Goal: Book appointment/travel/reservation

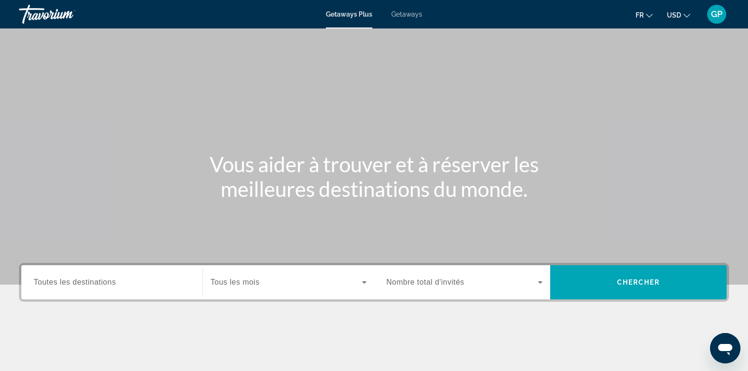
click at [401, 18] on span "Getaways" at bounding box center [406, 14] width 31 height 8
click at [72, 284] on span "Toutes les destinations" at bounding box center [75, 282] width 82 height 8
click at [72, 284] on input "Destination Toutes les destinations" at bounding box center [112, 282] width 156 height 11
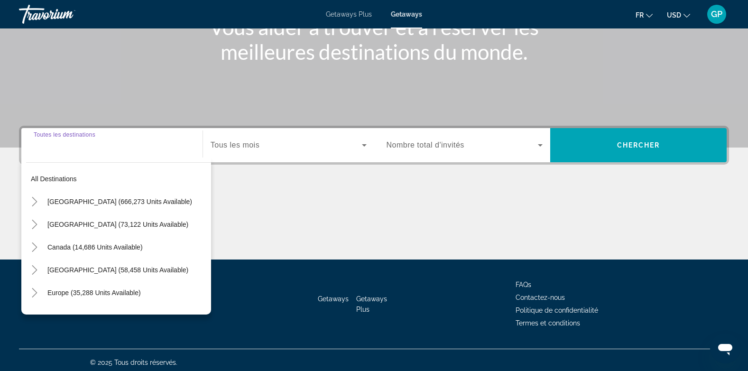
scroll to position [142, 0]
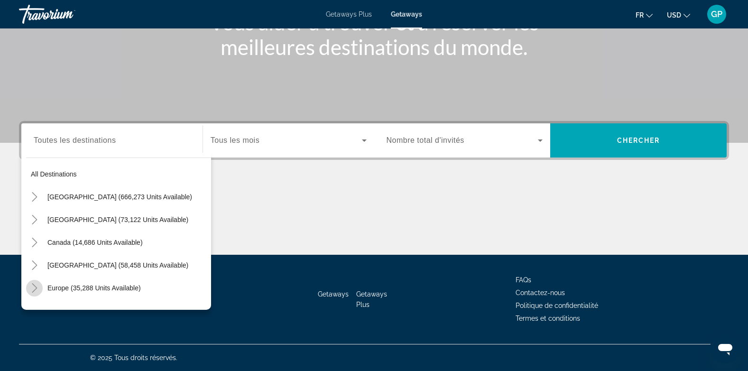
click at [33, 287] on icon "Toggle Europe (35,288 units available)" at bounding box center [34, 287] width 9 height 9
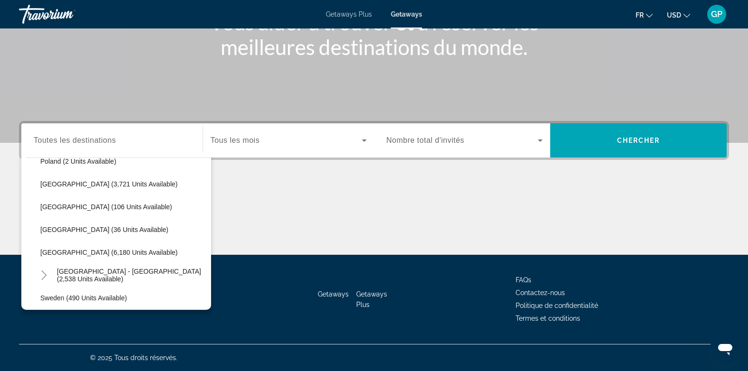
scroll to position [450, 0]
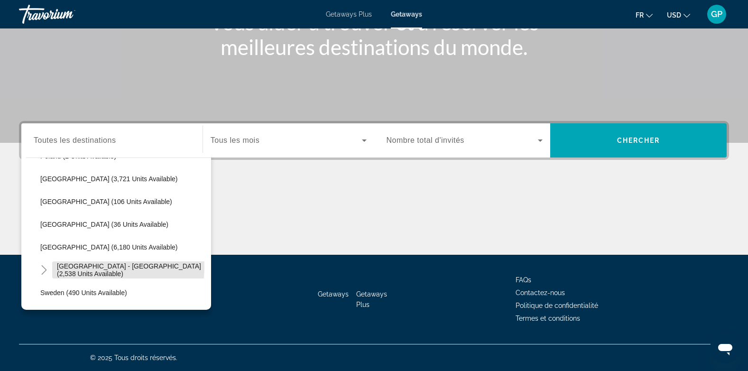
click at [94, 267] on span "[GEOGRAPHIC_DATA] - [GEOGRAPHIC_DATA] (2,538 units available)" at bounding box center [131, 269] width 149 height 15
type input "**********"
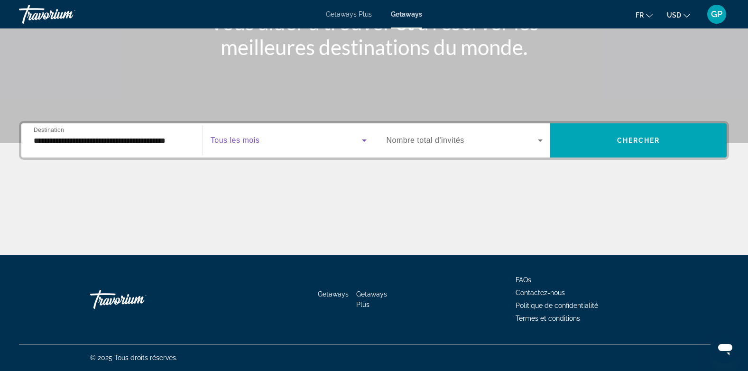
click at [300, 143] on span "Search widget" at bounding box center [285, 140] width 151 height 11
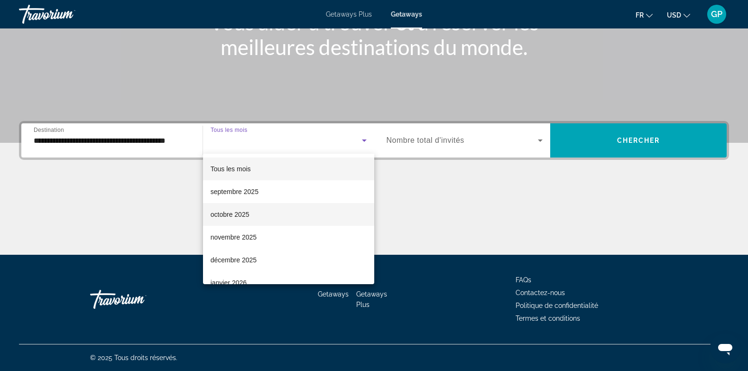
click at [259, 216] on mat-option "octobre 2025" at bounding box center [288, 214] width 171 height 23
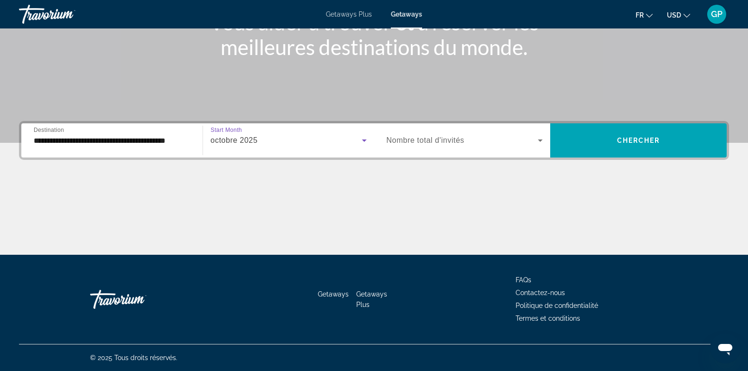
click at [456, 142] on span "Nombre total d'invités" at bounding box center [425, 140] width 78 height 8
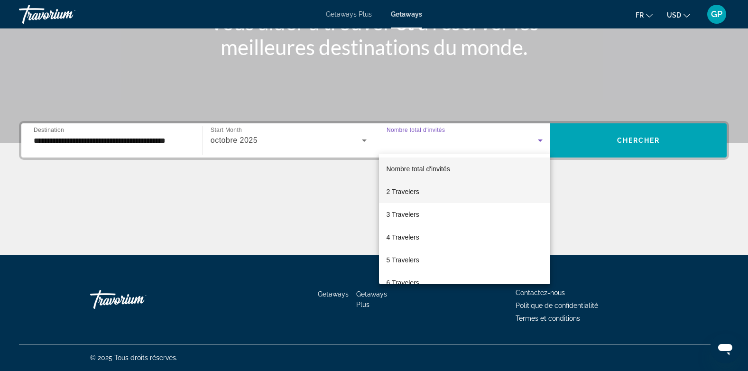
click at [415, 191] on span "2 Travelers" at bounding box center [402, 191] width 33 height 11
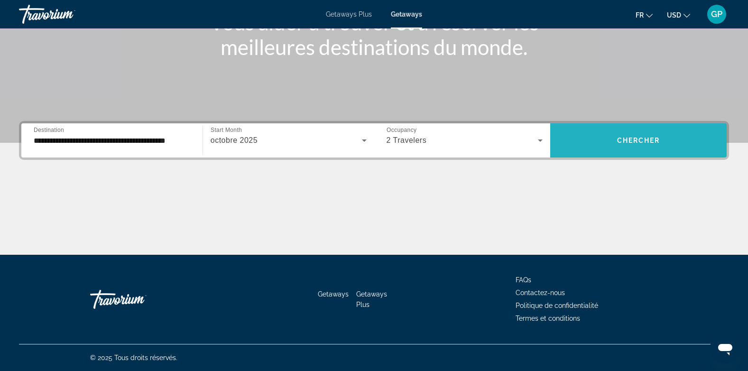
click at [641, 144] on span "Search widget" at bounding box center [638, 140] width 176 height 23
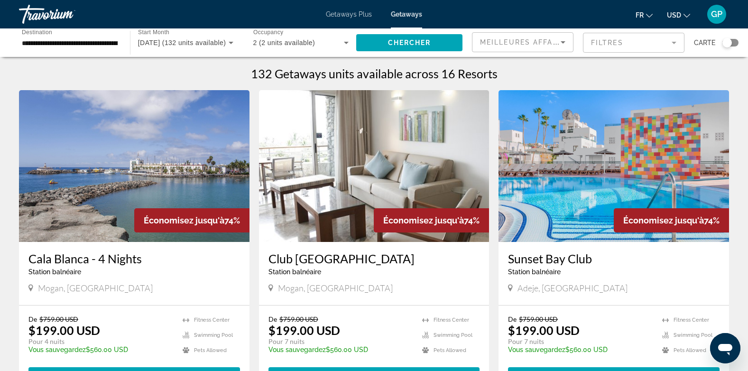
click at [366, 186] on img "Main content" at bounding box center [374, 166] width 230 height 152
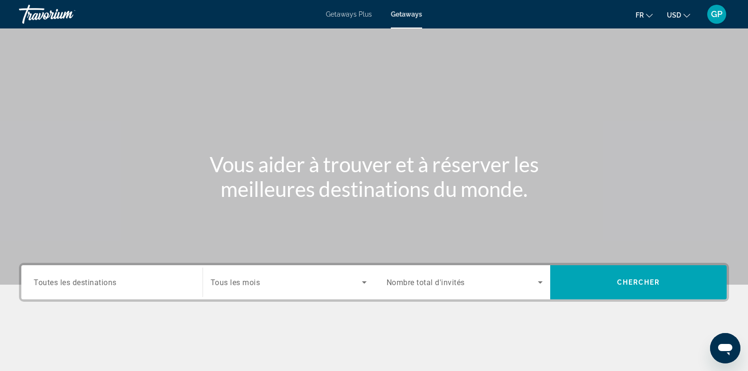
click at [101, 284] on span "Toutes les destinations" at bounding box center [75, 281] width 83 height 9
click at [101, 284] on input "Destination Toutes les destinations" at bounding box center [112, 282] width 156 height 11
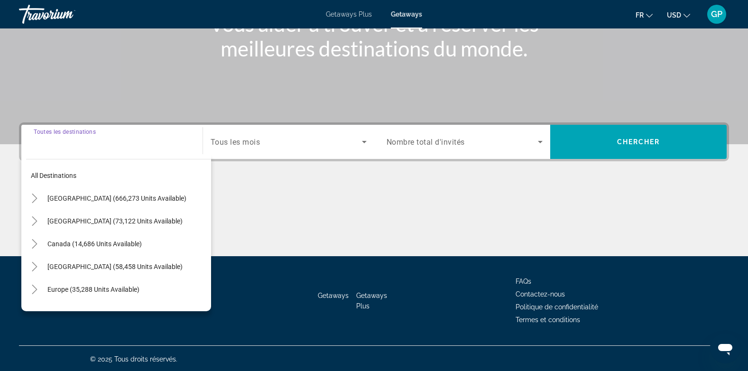
scroll to position [142, 0]
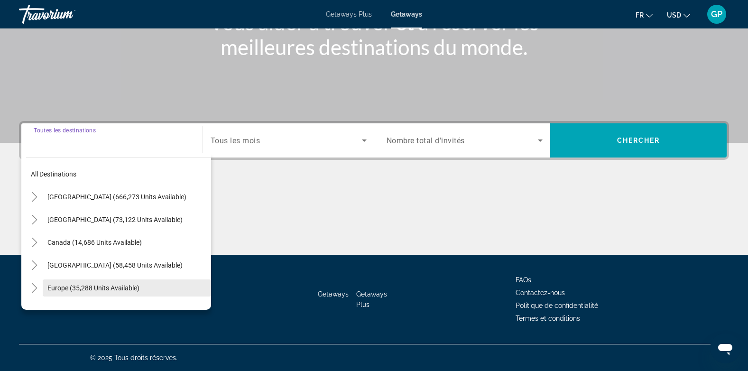
click at [68, 289] on span "Europe (35,288 units available)" at bounding box center [93, 288] width 92 height 8
type input "**********"
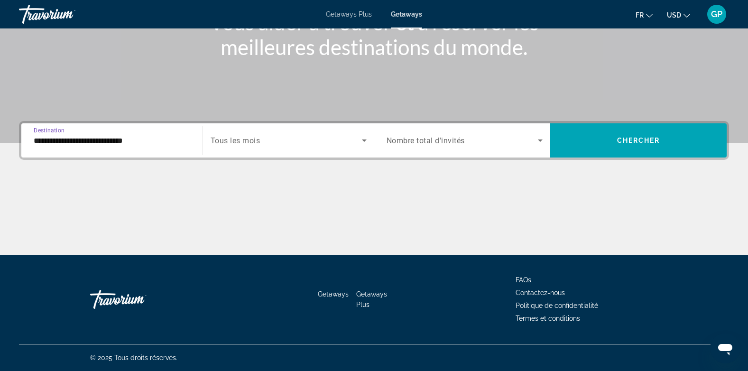
click at [301, 141] on span "Search widget" at bounding box center [285, 140] width 151 height 11
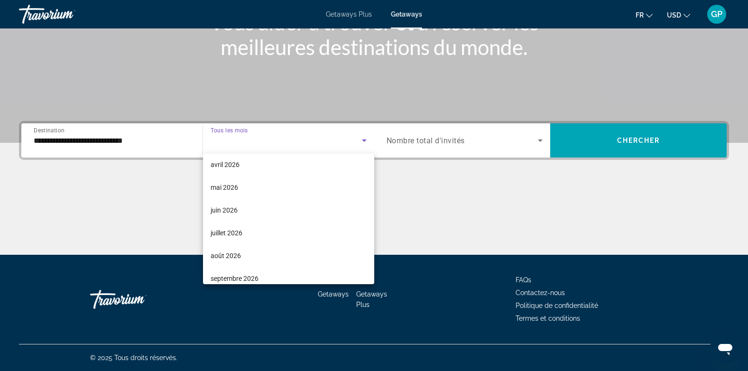
scroll to position [190, 0]
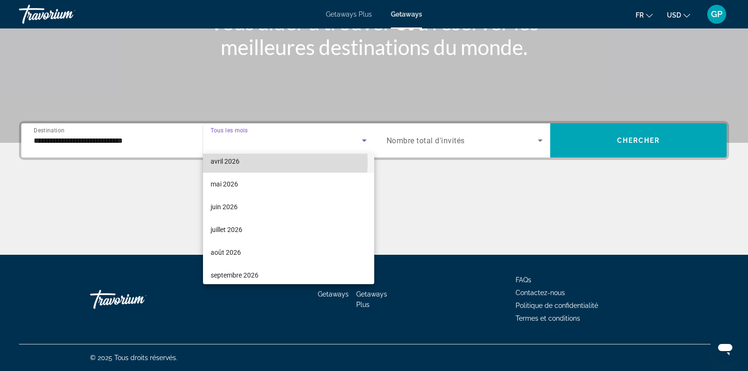
click at [226, 162] on span "avril 2026" at bounding box center [224, 160] width 29 height 11
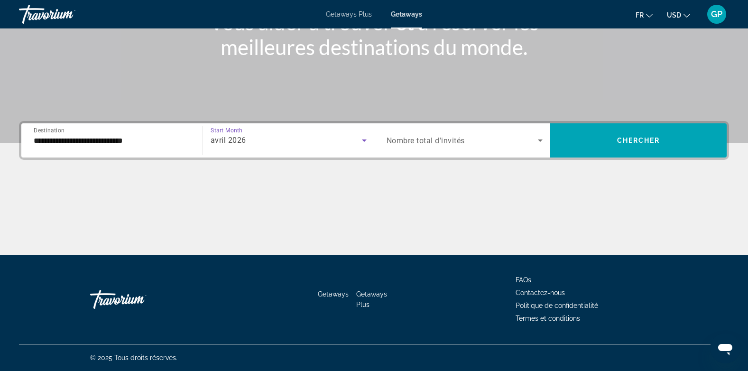
click at [441, 139] on span "Nombre total d'invités" at bounding box center [425, 140] width 78 height 9
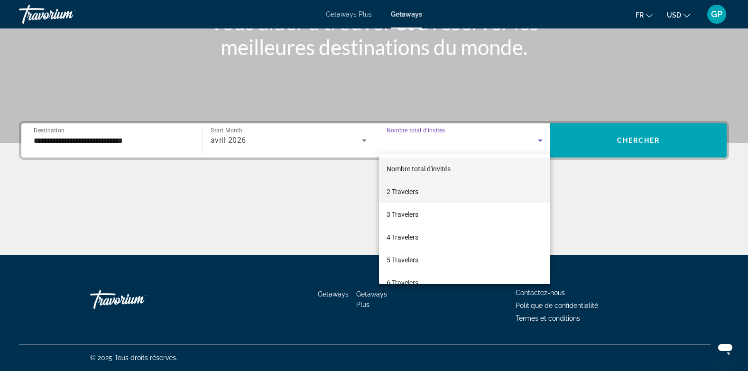
drag, startPoint x: 396, startPoint y: 192, endPoint x: 411, endPoint y: 189, distance: 15.0
click at [397, 192] on span "2 Travelers" at bounding box center [402, 191] width 32 height 11
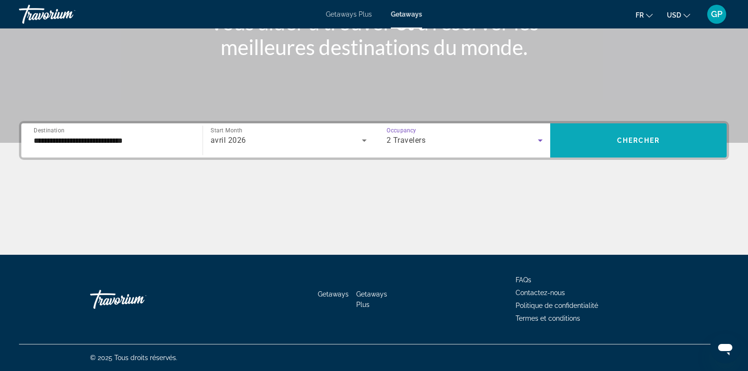
click at [634, 138] on span "Chercher" at bounding box center [638, 141] width 43 height 8
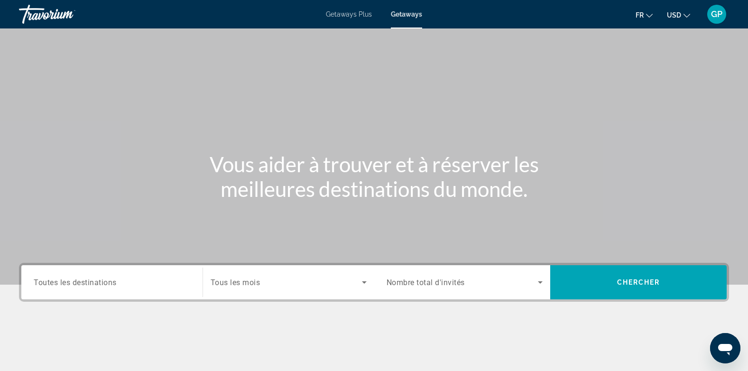
click at [49, 277] on input "Destination Toutes les destinations" at bounding box center [112, 282] width 156 height 11
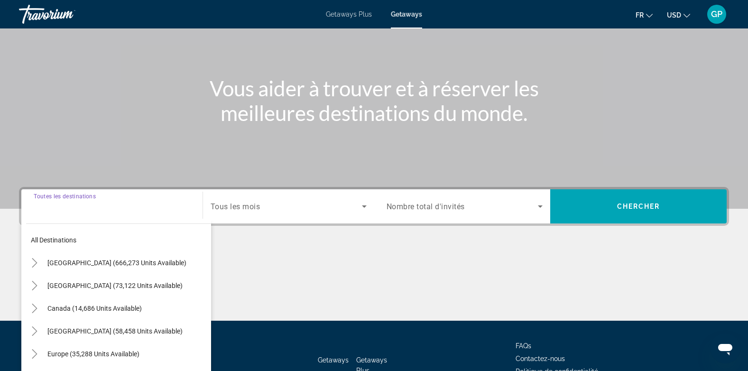
scroll to position [142, 0]
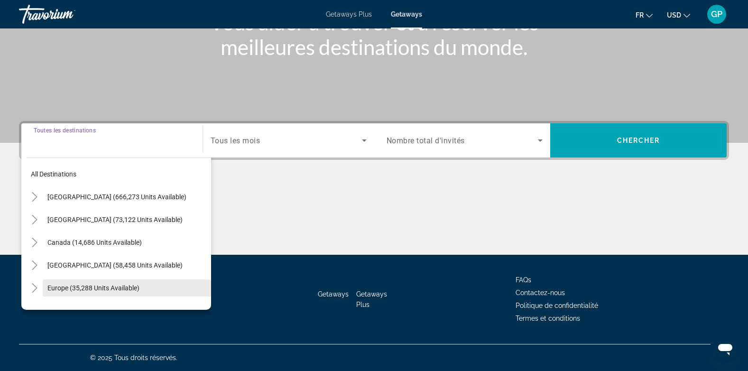
click at [53, 289] on span "Europe (35,288 units available)" at bounding box center [93, 288] width 92 height 8
type input "**********"
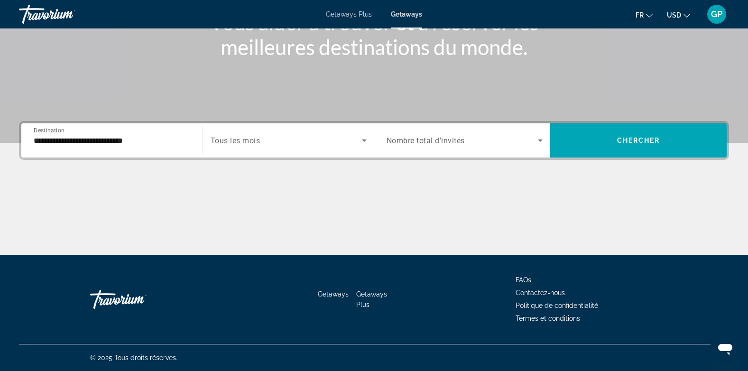
click at [283, 133] on div "Search widget" at bounding box center [288, 140] width 156 height 27
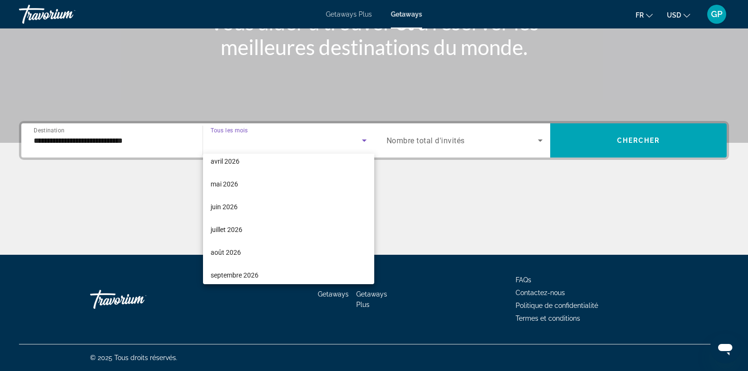
scroll to position [196, 0]
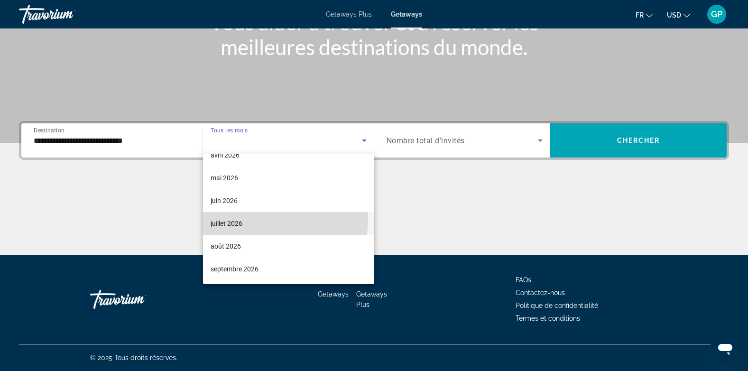
click at [230, 217] on mat-option "juillet 2026" at bounding box center [288, 223] width 171 height 23
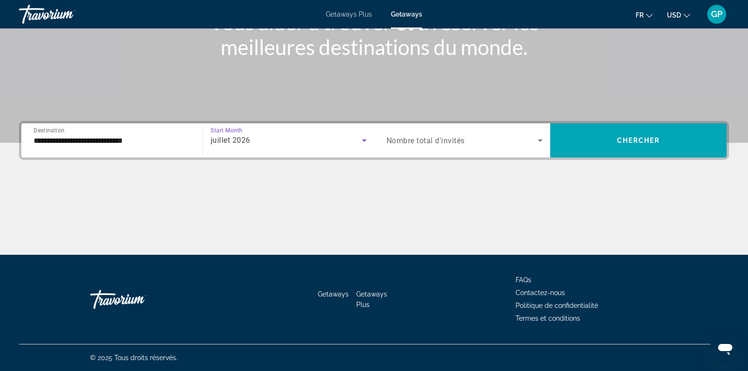
click at [447, 137] on span "Nombre total d'invités" at bounding box center [425, 140] width 78 height 9
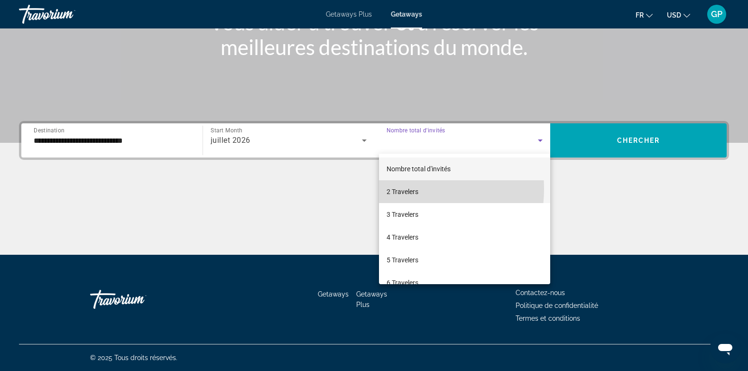
click at [397, 189] on span "2 Travelers" at bounding box center [402, 191] width 32 height 11
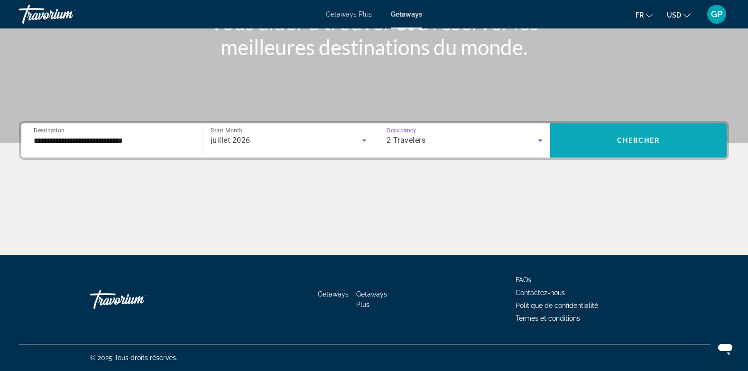
click at [617, 141] on span "Chercher" at bounding box center [638, 141] width 43 height 8
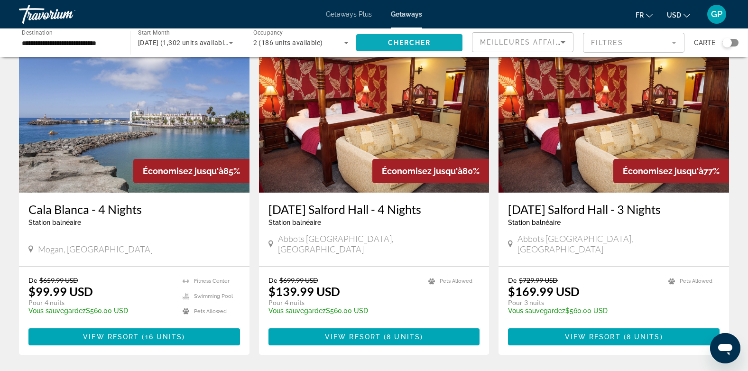
scroll to position [47, 0]
